Goal: Information Seeking & Learning: Learn about a topic

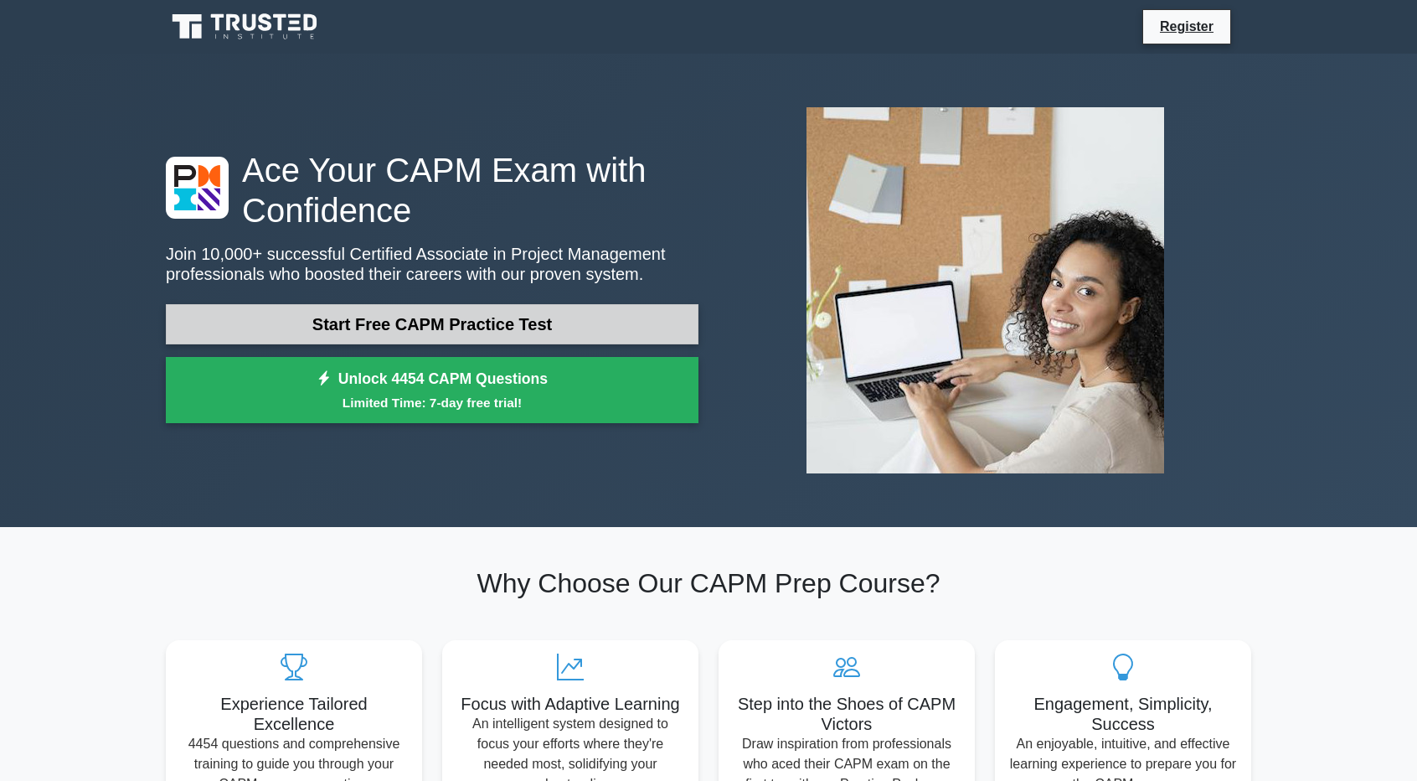
click at [607, 313] on link "Start Free CAPM Practice Test" at bounding box center [432, 324] width 533 height 40
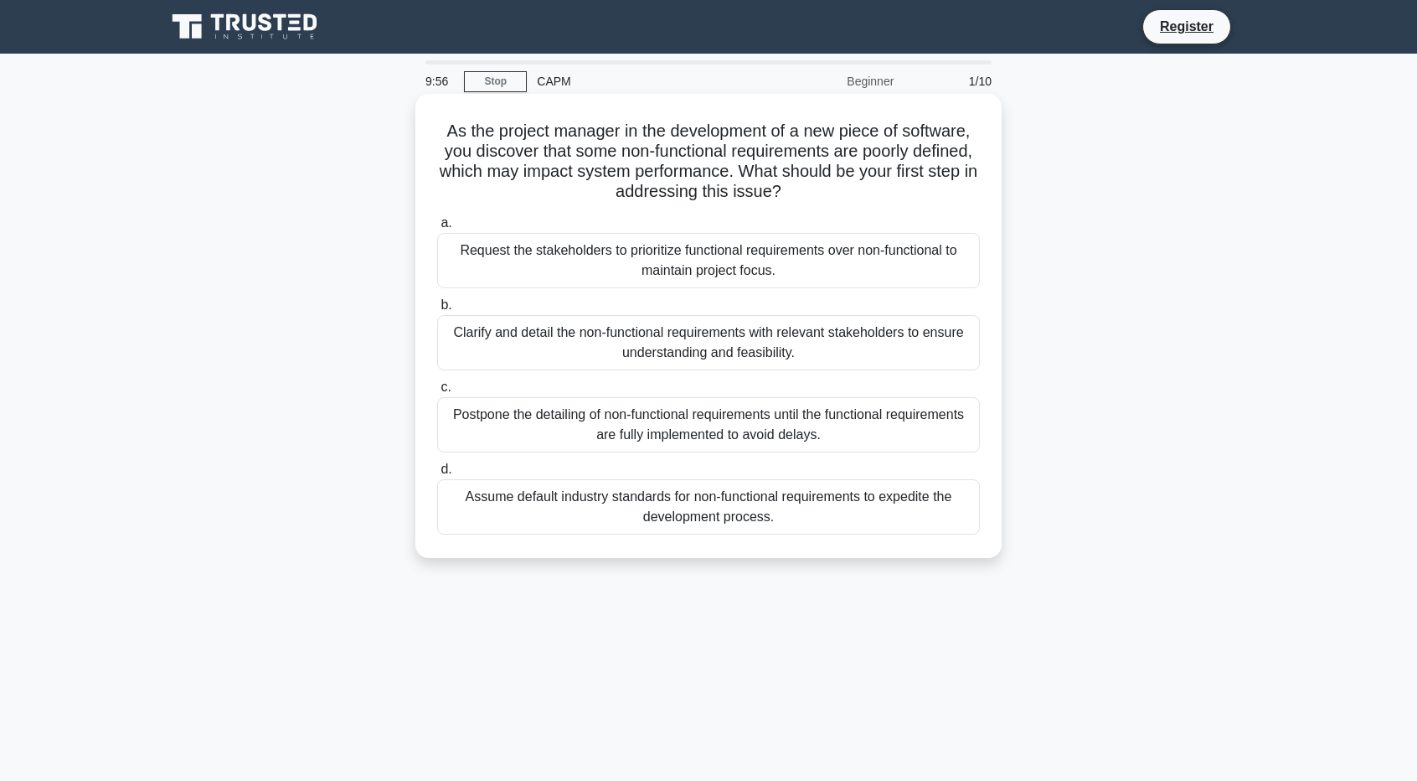
click at [444, 226] on span "a." at bounding box center [446, 222] width 11 height 14
click at [437, 226] on input "a. Request the stakeholders to prioritize functional requirements over non-func…" at bounding box center [437, 223] width 0 height 11
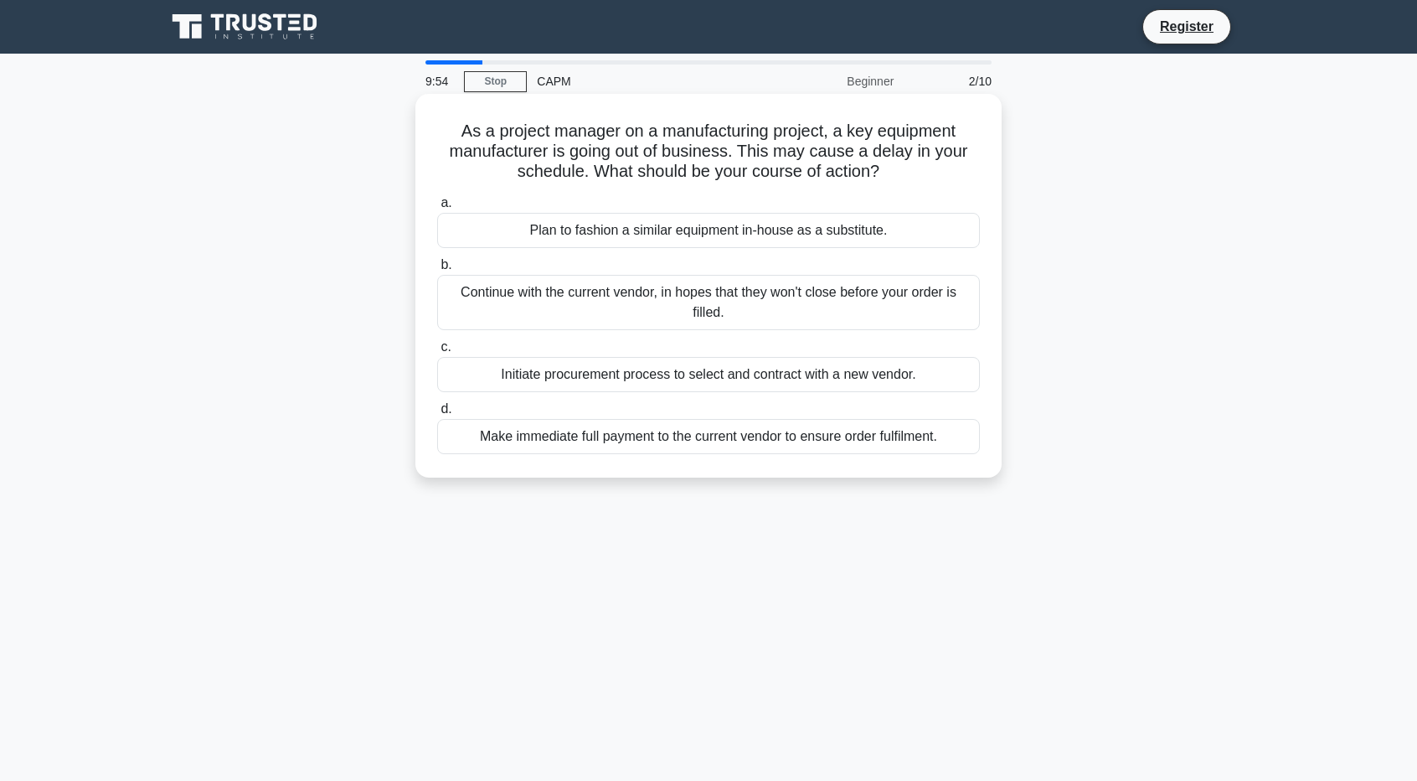
click at [452, 244] on div "Plan to fashion a similar equipment in-house as a substitute." at bounding box center [708, 230] width 543 height 35
click at [437, 209] on input "a. Plan to fashion a similar equipment in-house as a substitute." at bounding box center [437, 203] width 0 height 11
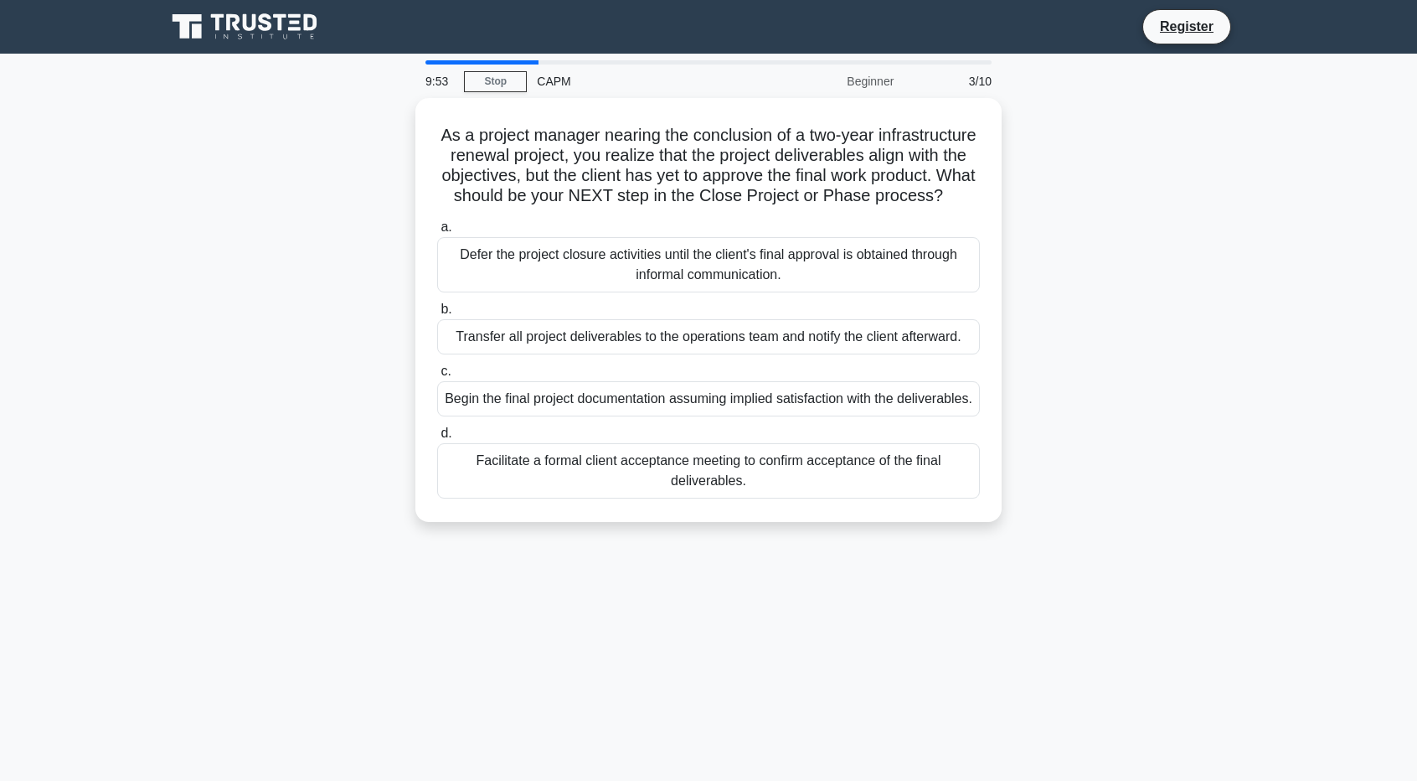
click at [452, 244] on label "a. Defer the project closure activities until the client's final approval is ob…" at bounding box center [708, 254] width 543 height 75
click at [437, 233] on input "a. Defer the project closure activities until the client's final approval is ob…" at bounding box center [437, 227] width 0 height 11
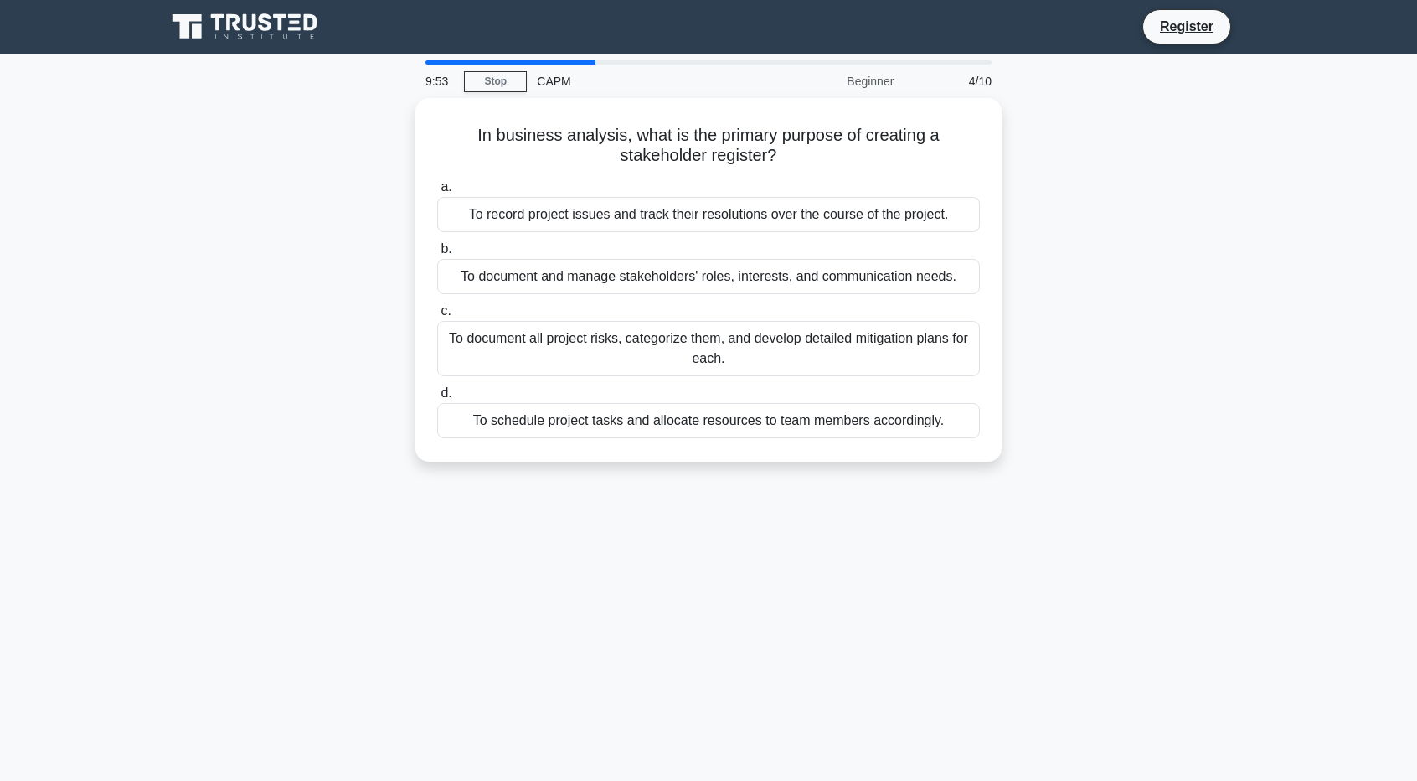
click at [452, 244] on label "b. To document and manage stakeholders' roles, interests, and communication nee…" at bounding box center [708, 266] width 543 height 55
click at [437, 244] on input "b. To document and manage stakeholders' roles, interests, and communication nee…" at bounding box center [437, 249] width 0 height 11
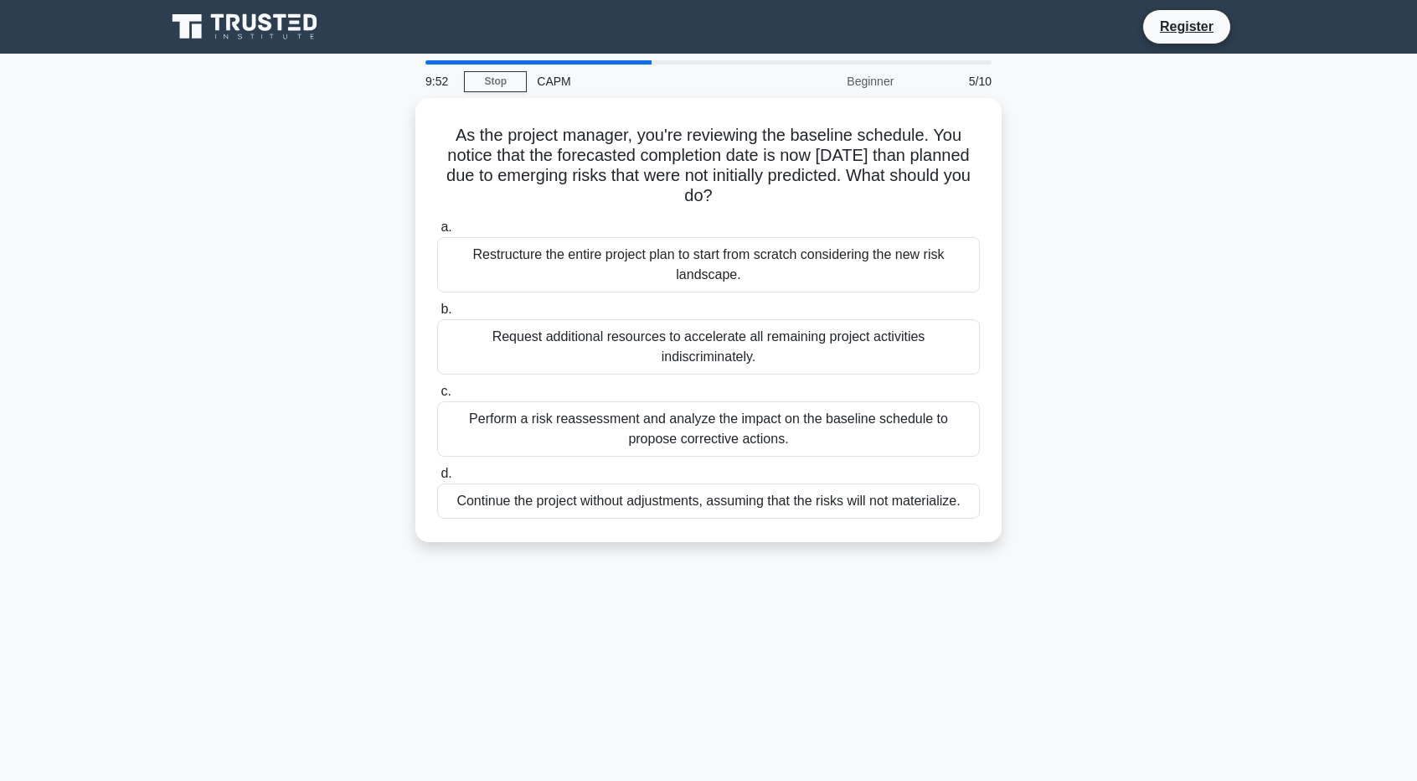
click at [452, 244] on div "Restructure the entire project plan to start from scratch considering the new r…" at bounding box center [708, 264] width 543 height 55
click at [437, 233] on input "a. Restructure the entire project plan to start from scratch considering the ne…" at bounding box center [437, 227] width 0 height 11
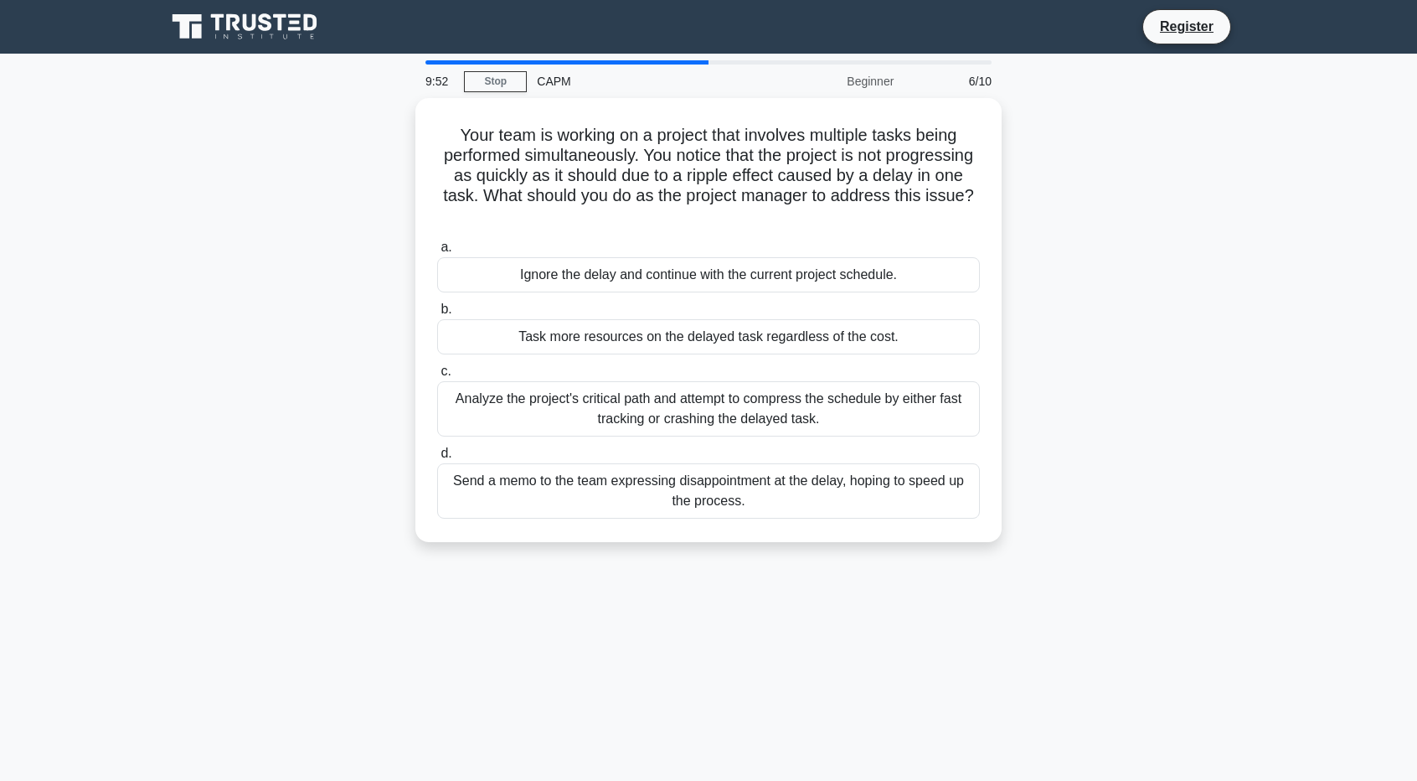
click at [452, 244] on label "a. Ignore the delay and continue with the current project schedule." at bounding box center [708, 264] width 543 height 55
click at [437, 244] on input "a. Ignore the delay and continue with the current project schedule." at bounding box center [437, 247] width 0 height 11
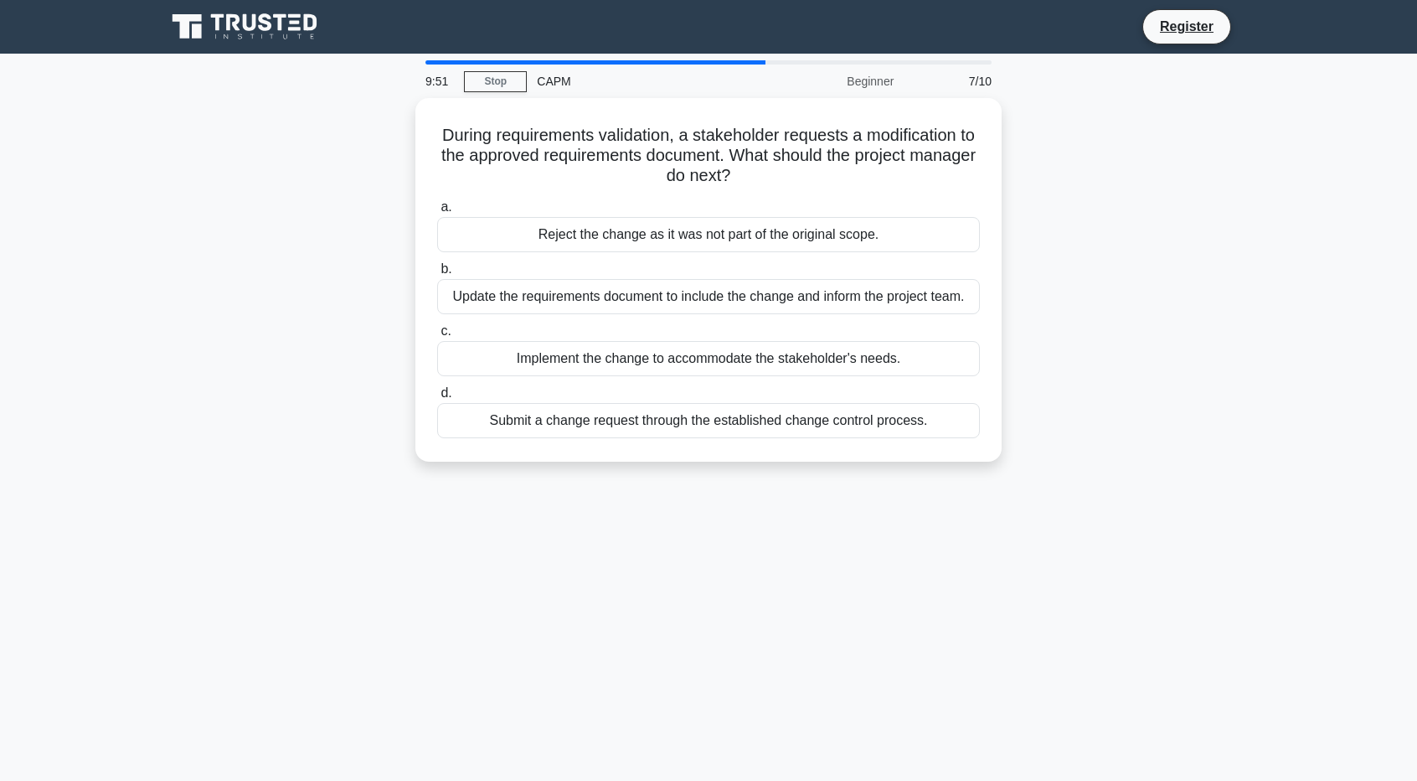
click at [452, 244] on div "Reject the change as it was not part of the original scope." at bounding box center [708, 234] width 543 height 35
click at [437, 213] on input "a. Reject the change as it was not part of the original scope." at bounding box center [437, 207] width 0 height 11
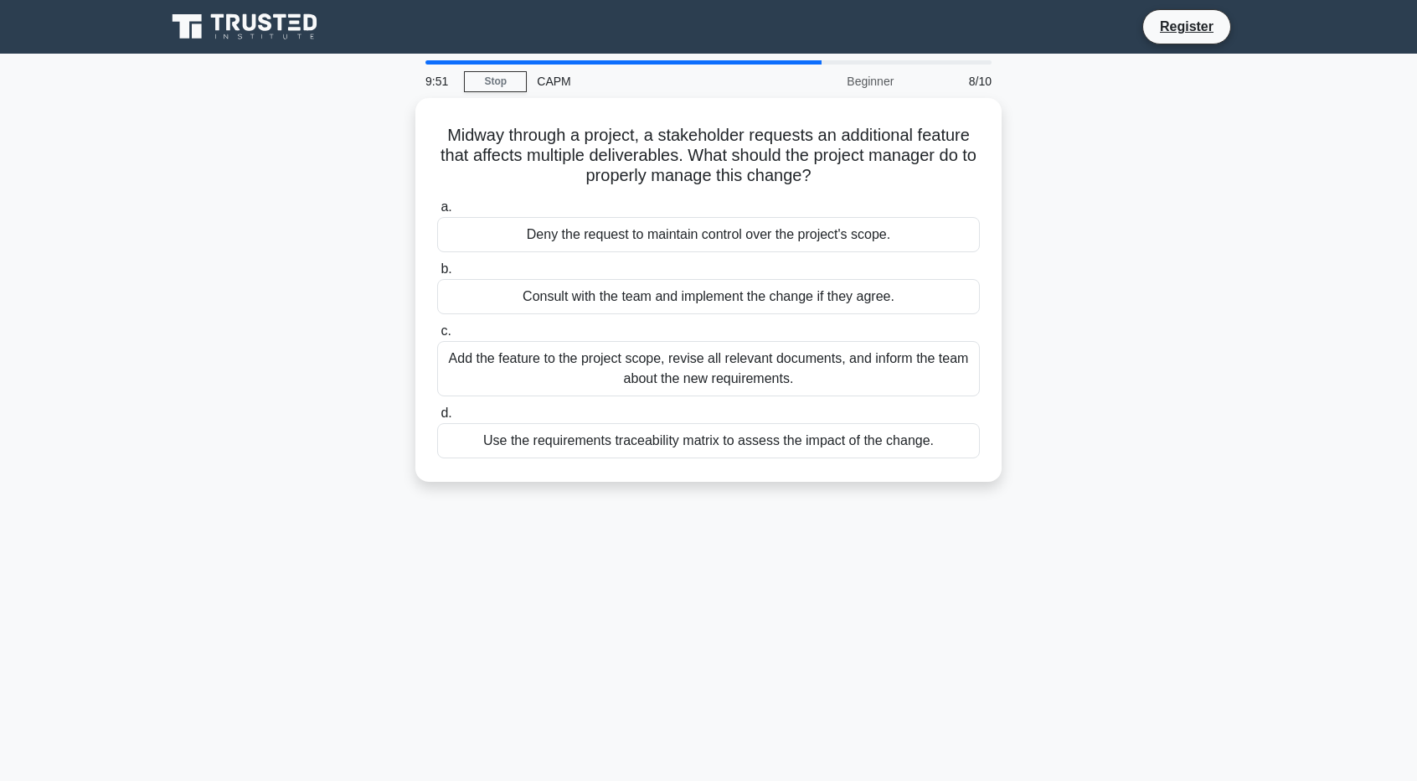
click at [452, 244] on div "Deny the request to maintain control over the project's scope." at bounding box center [708, 234] width 543 height 35
click at [437, 213] on input "a. Deny the request to maintain control over the project's scope." at bounding box center [437, 207] width 0 height 11
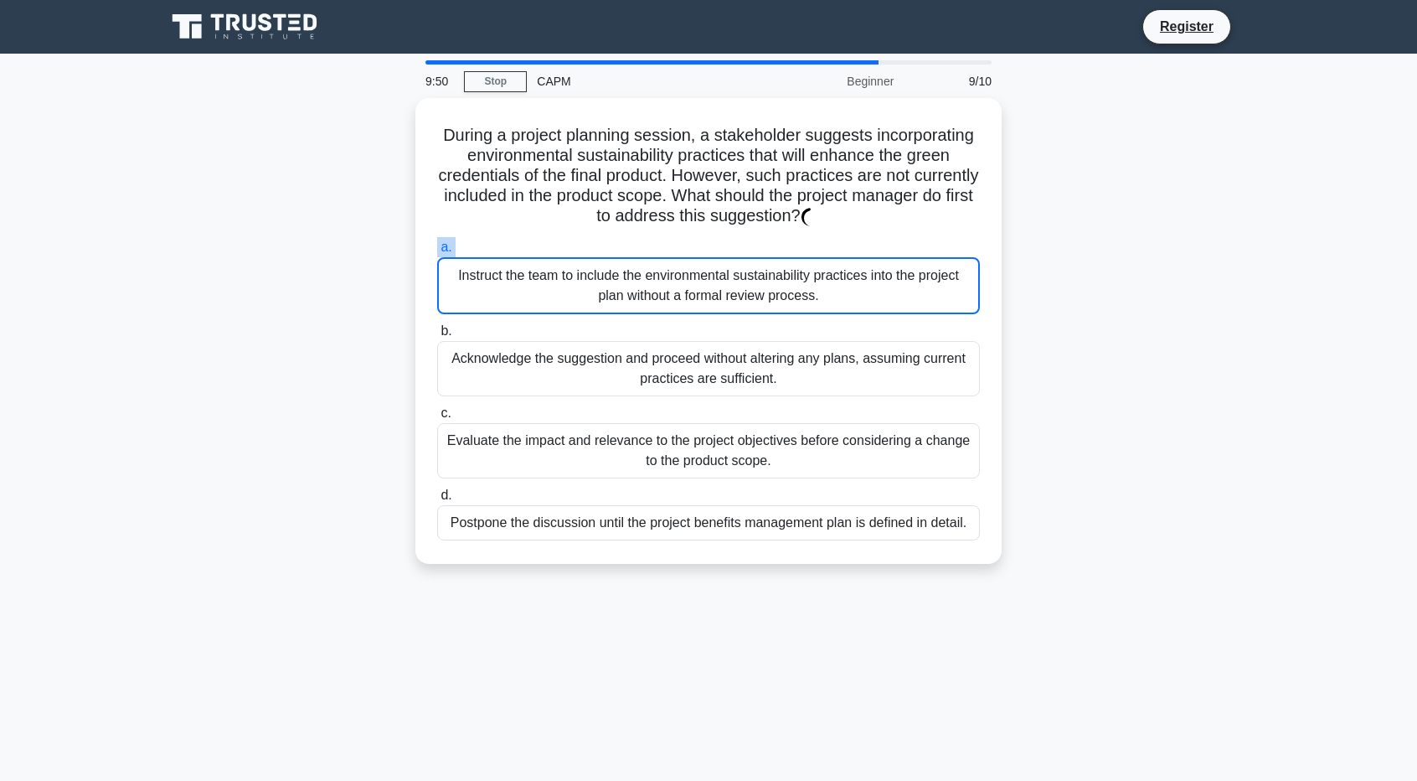
click at [452, 244] on label "a. Instruct the team to include the environmental sustainability practices into…" at bounding box center [708, 275] width 543 height 77
click at [437, 244] on input "a. Instruct the team to include the environmental sustainability practices into…" at bounding box center [437, 247] width 0 height 11
click at [452, 244] on label "a. Instruct the team to include the environmental sustainability practices into…" at bounding box center [708, 275] width 543 height 77
click at [437, 244] on input "a. Instruct the team to include the environmental sustainability practices into…" at bounding box center [437, 247] width 0 height 11
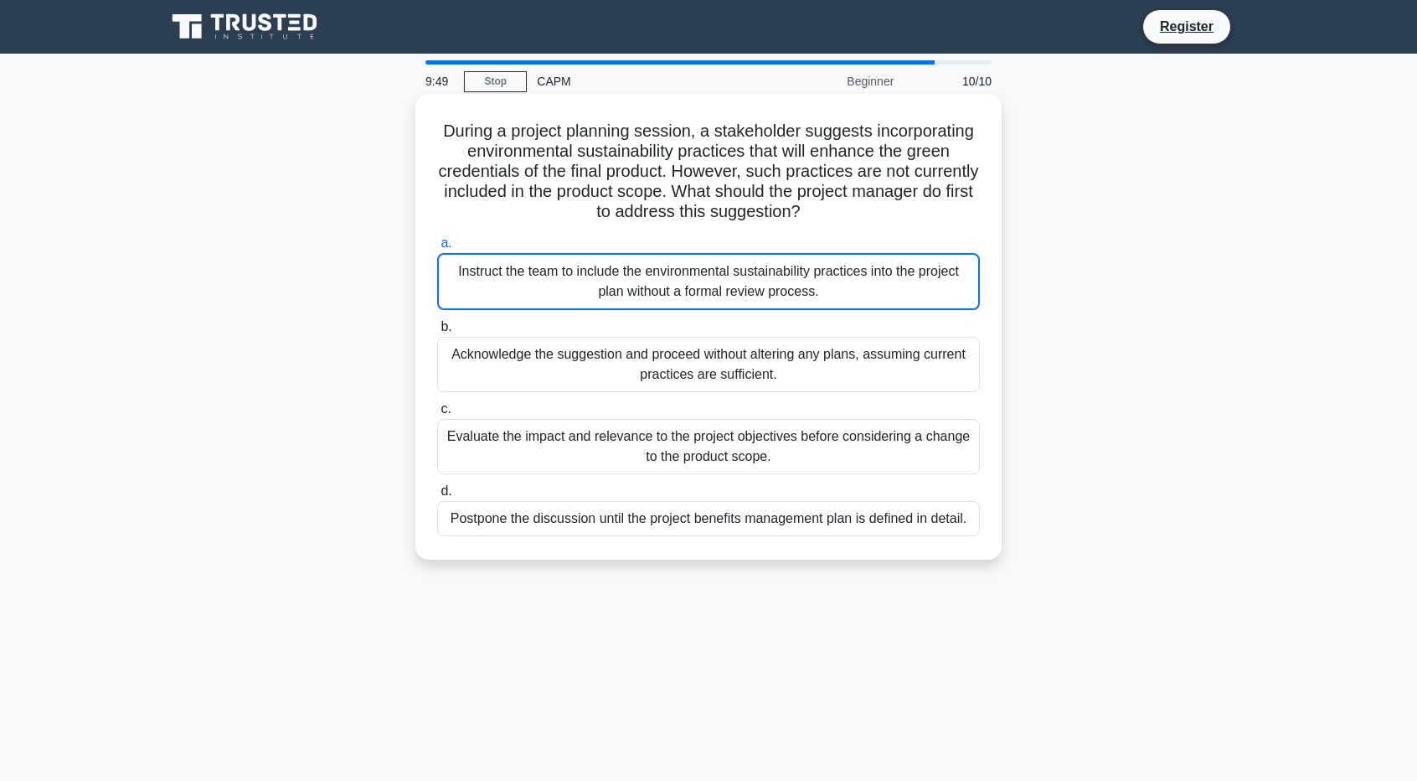
click at [474, 221] on h5 "During a project planning session, a stakeholder suggests incorporating environ…" at bounding box center [709, 172] width 546 height 102
click at [588, 340] on div "Acknowledge the suggestion and proceed without altering any plans, assuming cur…" at bounding box center [708, 364] width 543 height 55
click at [437, 333] on input "b. Acknowledge the suggestion and proceed without altering any plans, assuming …" at bounding box center [437, 327] width 0 height 11
